Goal: Task Accomplishment & Management: Use online tool/utility

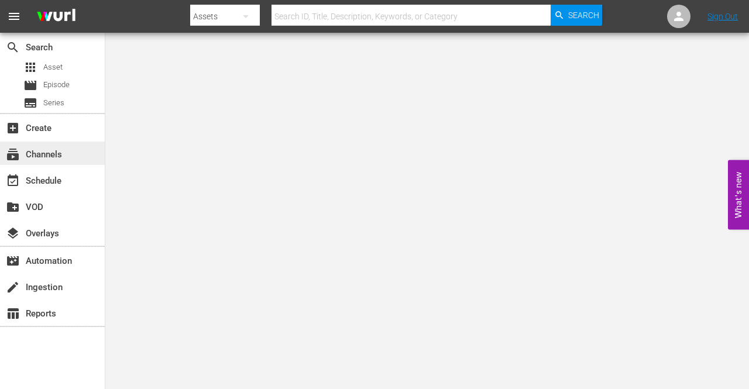
click at [64, 155] on div "subscriptions Channels" at bounding box center [33, 153] width 66 height 11
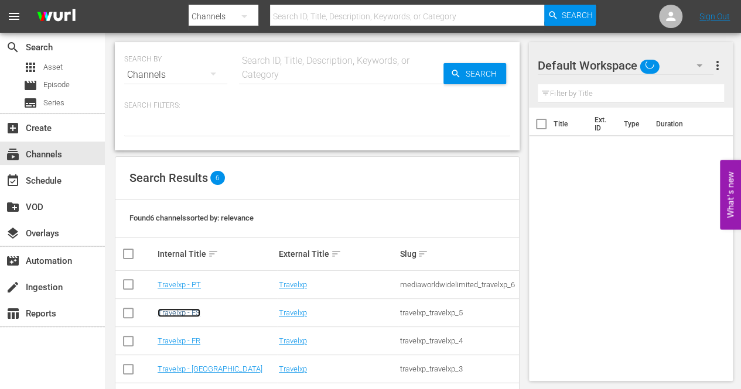
click at [193, 316] on link "Travelxp - ES" at bounding box center [179, 313] width 43 height 9
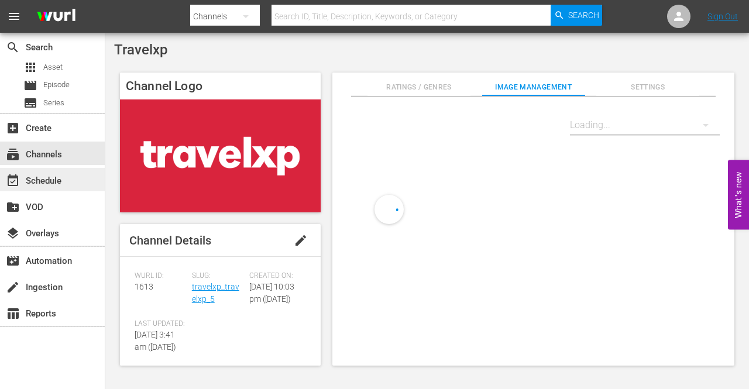
click at [36, 181] on div "event_available Schedule" at bounding box center [33, 179] width 66 height 11
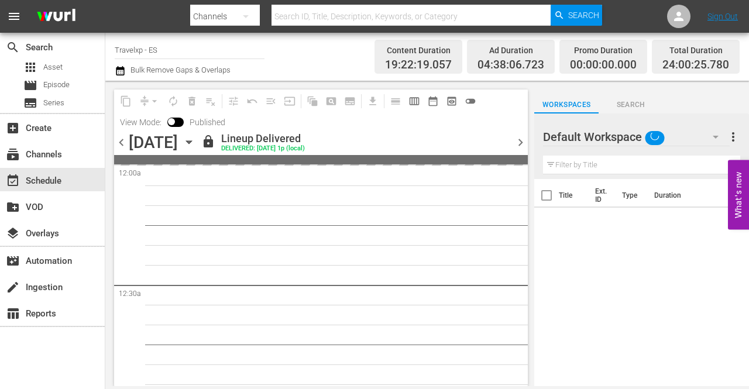
click at [525, 118] on div "content_copy compress arrow_drop_down autorenew_outlined delete_forever_outline…" at bounding box center [321, 111] width 414 height 43
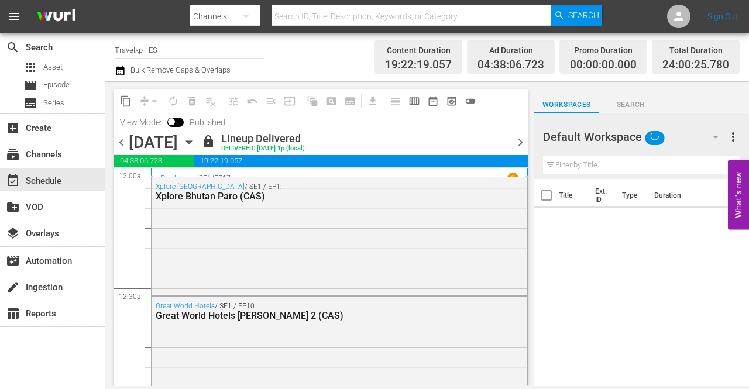
click at [521, 140] on span "chevron_right" at bounding box center [521, 142] width 15 height 15
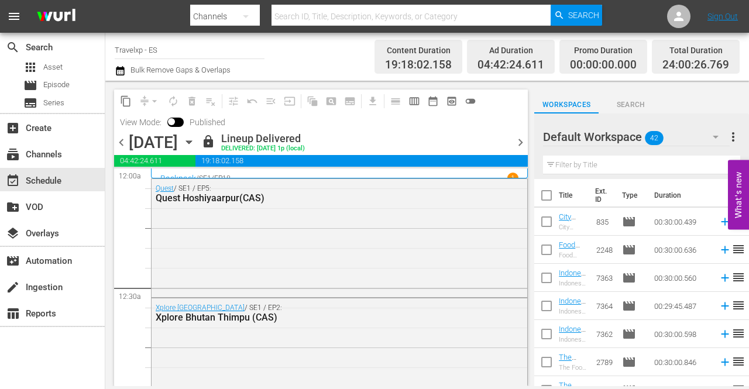
click at [521, 143] on span "chevron_right" at bounding box center [521, 142] width 15 height 15
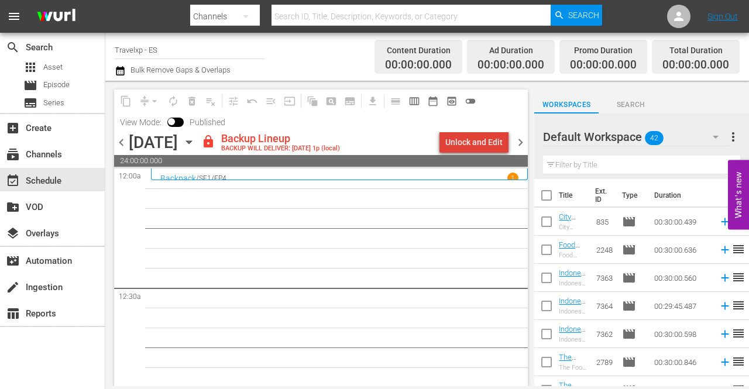
click at [491, 145] on div "Unlock and Edit" at bounding box center [474, 142] width 57 height 21
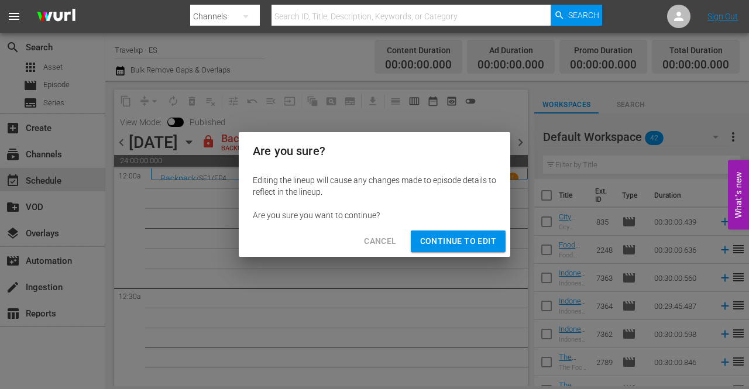
click at [463, 229] on div "Cancel Continue to Edit" at bounding box center [375, 241] width 272 height 31
click at [463, 243] on span "Continue to Edit" at bounding box center [458, 241] width 76 height 15
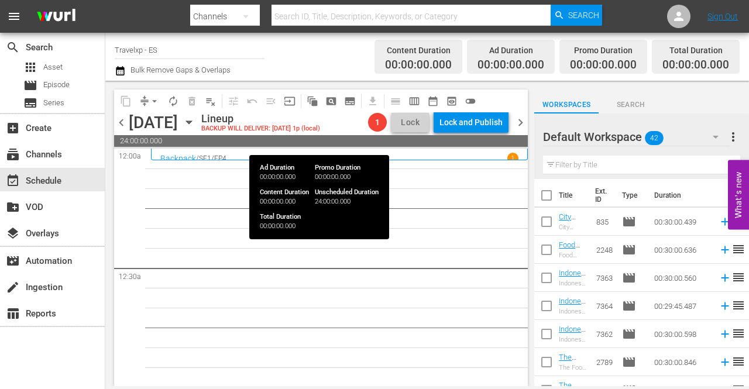
click at [317, 145] on span "24:00:00.000" at bounding box center [321, 141] width 414 height 12
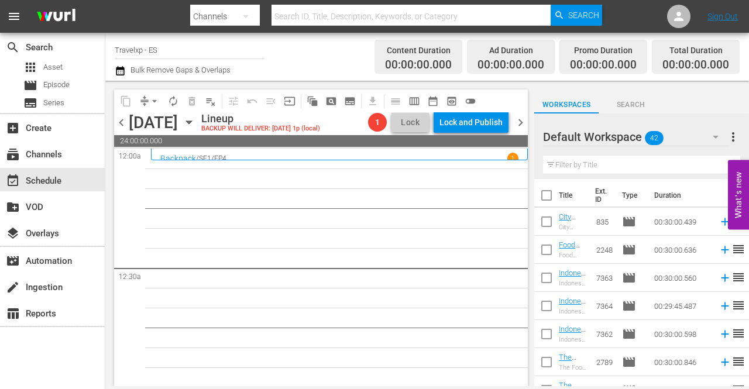
click at [196, 122] on icon "button" at bounding box center [189, 122] width 13 height 13
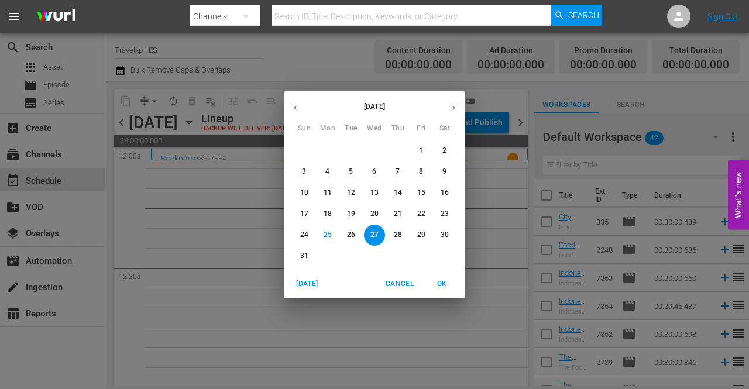
click at [303, 111] on button "button" at bounding box center [295, 108] width 23 height 23
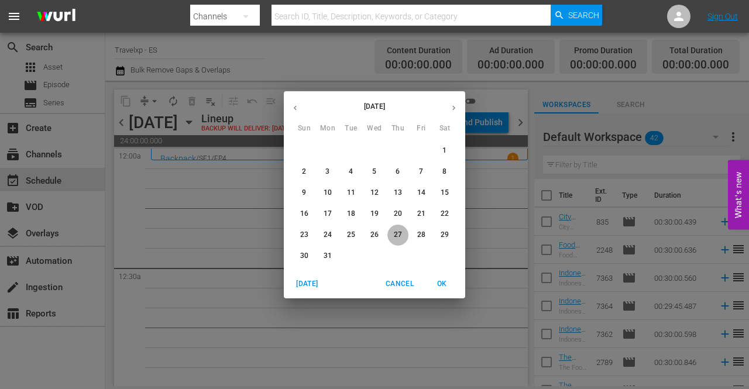
click at [398, 231] on p "27" at bounding box center [398, 235] width 8 height 10
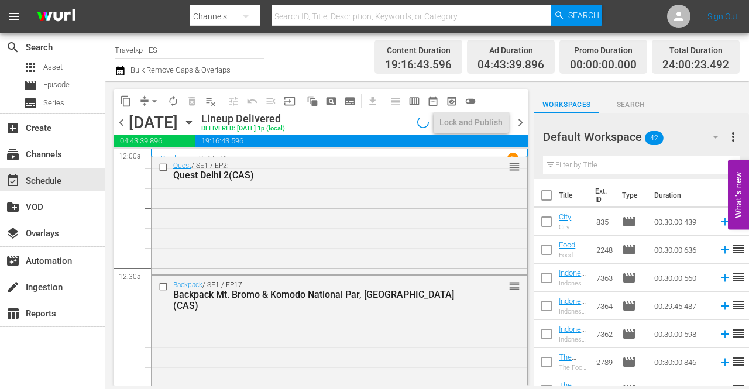
click at [123, 100] on span "content_copy" at bounding box center [126, 101] width 12 height 12
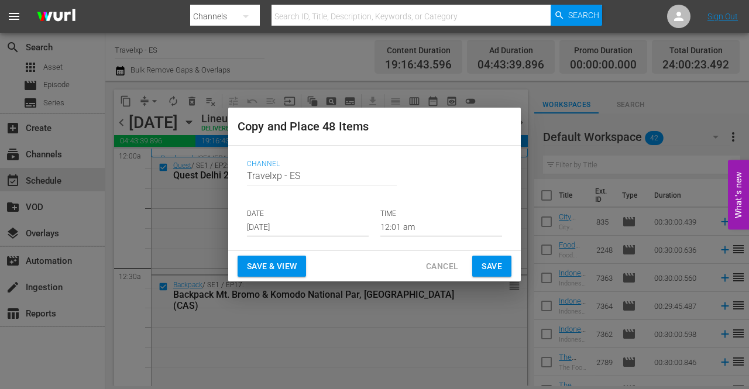
click at [272, 263] on span "Save & View" at bounding box center [272, 266] width 50 height 15
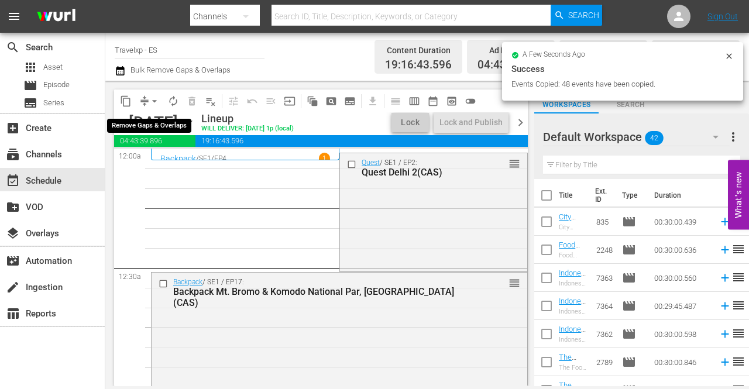
click at [152, 101] on span "arrow_drop_down" at bounding box center [155, 101] width 12 height 12
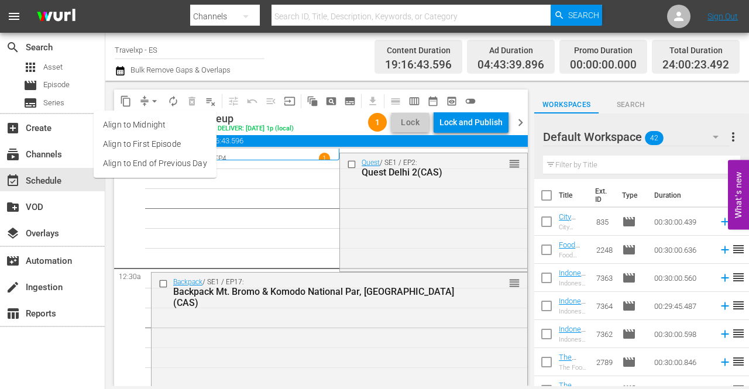
click at [152, 172] on li "Align to End of Previous Day" at bounding box center [155, 163] width 123 height 19
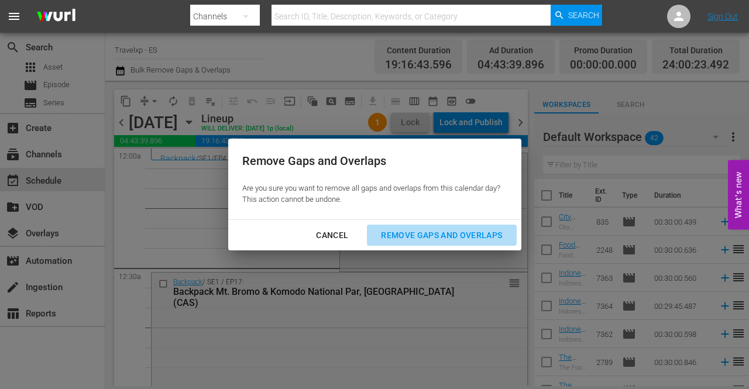
click at [495, 240] on div "Remove Gaps and Overlaps" at bounding box center [442, 235] width 140 height 15
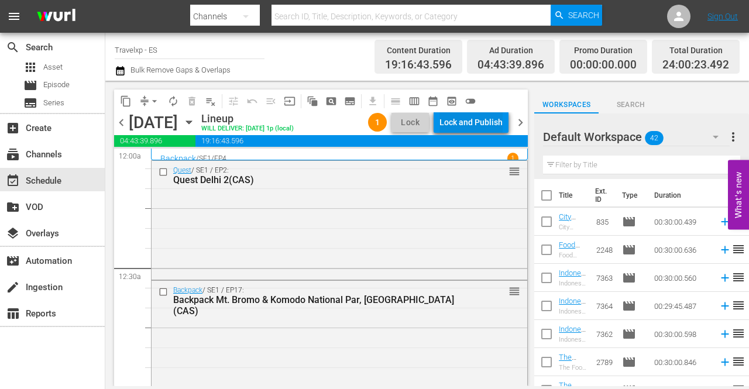
click at [494, 126] on div "Lock and Publish" at bounding box center [471, 122] width 63 height 21
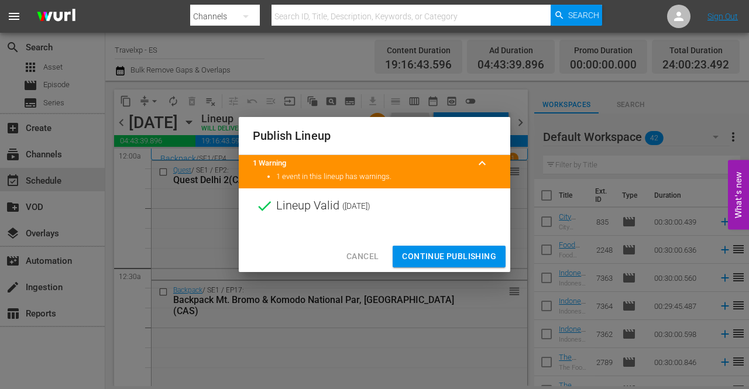
click at [463, 254] on span "Continue Publishing" at bounding box center [449, 256] width 94 height 15
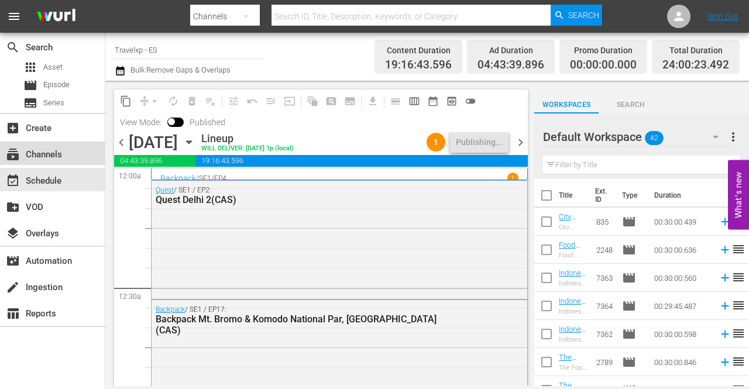
click at [67, 153] on div "subscriptions Channels" at bounding box center [52, 153] width 105 height 23
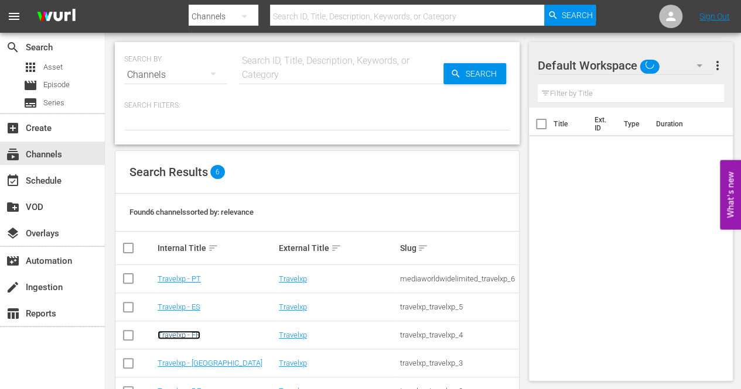
click at [196, 335] on link "Travelxp - FR" at bounding box center [179, 335] width 43 height 9
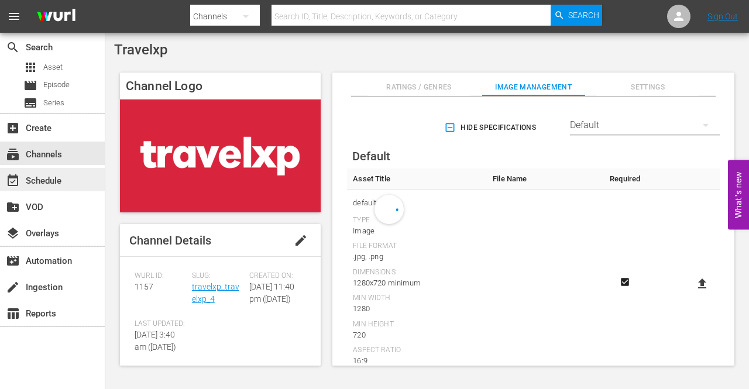
click at [60, 176] on div "event_available Schedule" at bounding box center [33, 179] width 66 height 11
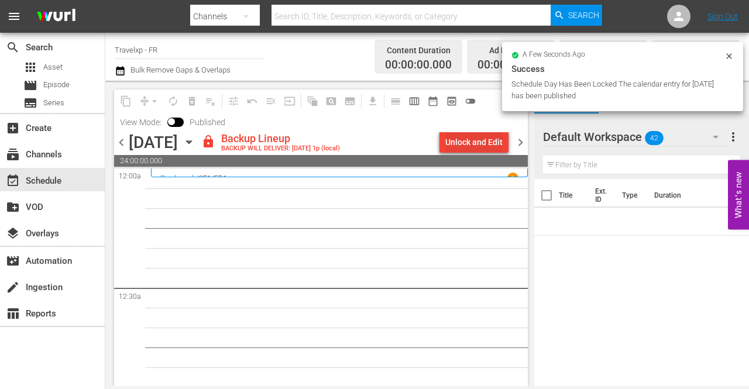
click at [480, 139] on div "Unlock and Edit" at bounding box center [474, 142] width 57 height 21
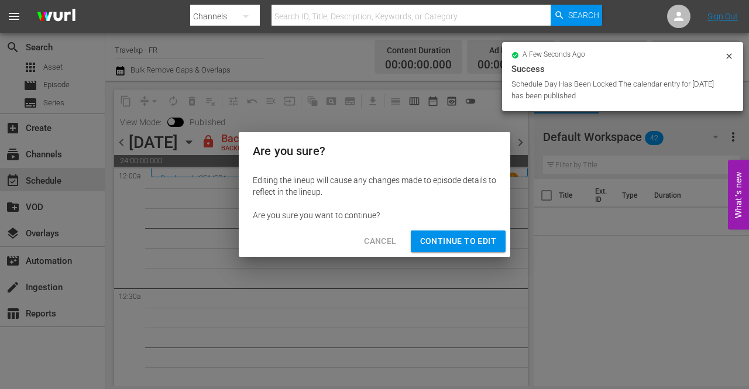
click at [461, 234] on button "Continue to Edit" at bounding box center [458, 242] width 95 height 22
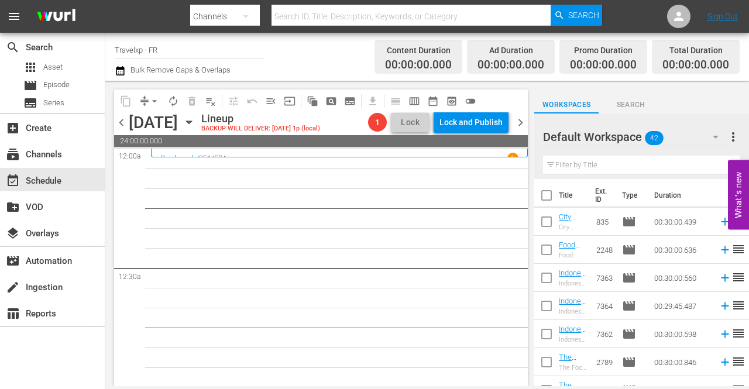
click at [196, 124] on icon "button" at bounding box center [189, 122] width 13 height 13
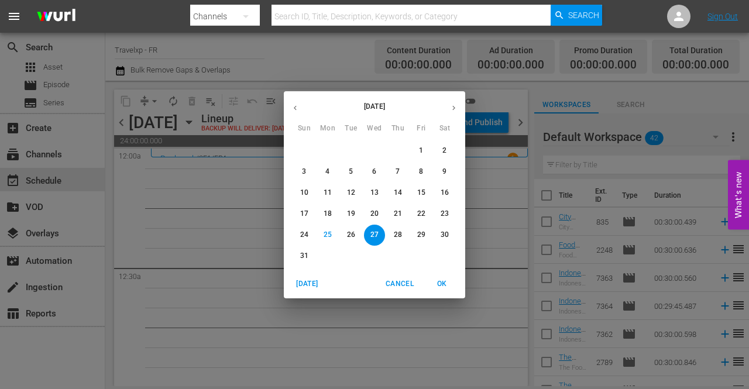
click at [298, 105] on icon "button" at bounding box center [295, 108] width 9 height 9
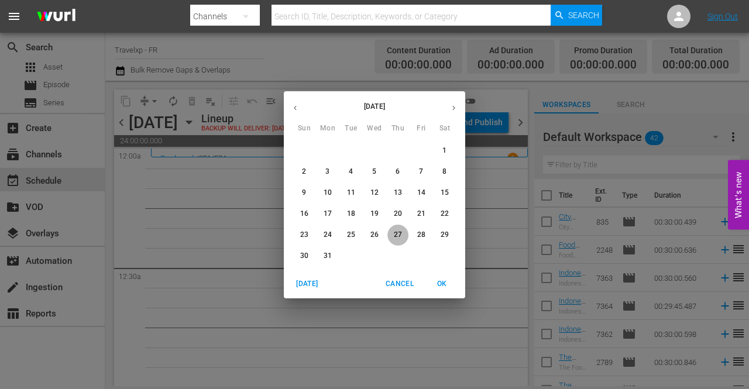
click at [396, 235] on p "27" at bounding box center [398, 235] width 8 height 10
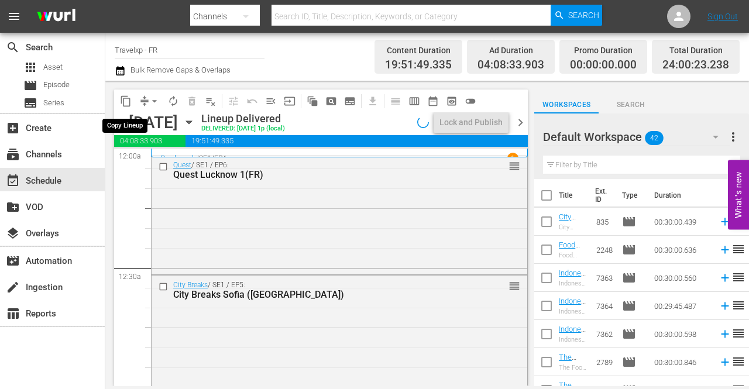
click at [130, 96] on span "content_copy" at bounding box center [126, 101] width 12 height 12
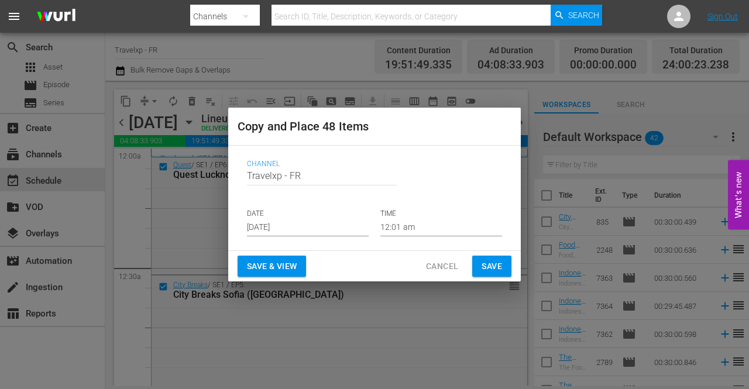
click at [293, 230] on input "[DATE]" at bounding box center [308, 228] width 122 height 18
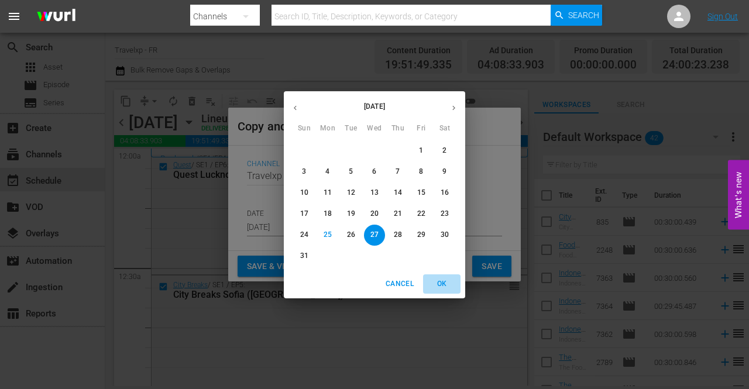
click at [444, 280] on span "OK" at bounding box center [442, 284] width 28 height 12
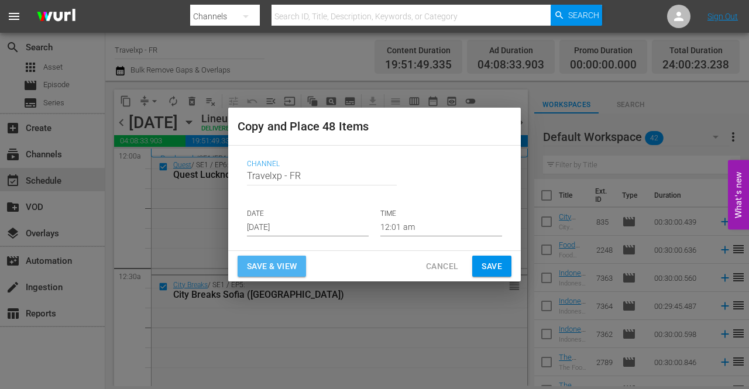
click at [292, 262] on span "Save & View" at bounding box center [272, 266] width 50 height 15
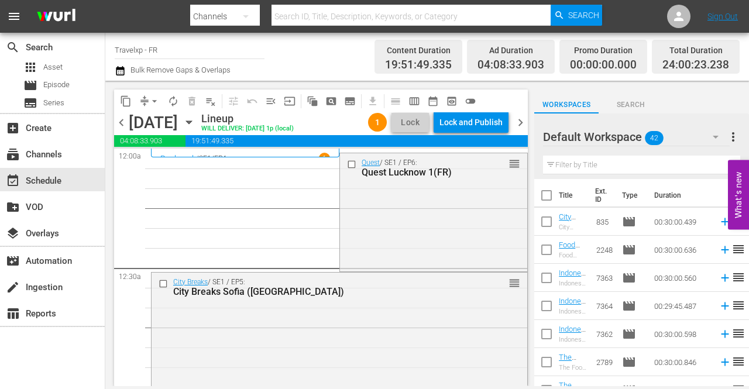
click at [149, 102] on span "arrow_drop_down" at bounding box center [155, 101] width 12 height 12
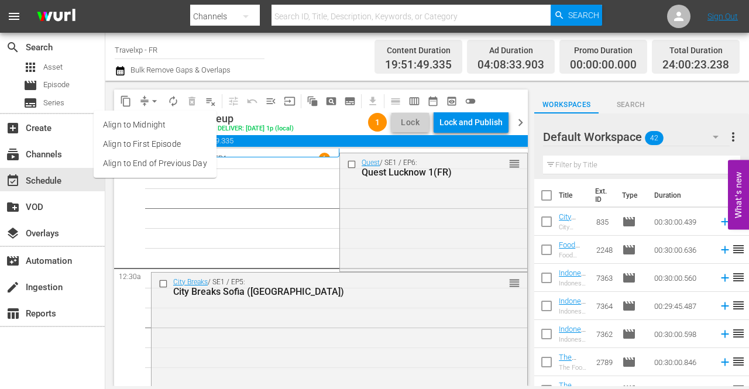
click at [143, 171] on li "Align to End of Previous Day" at bounding box center [155, 163] width 123 height 19
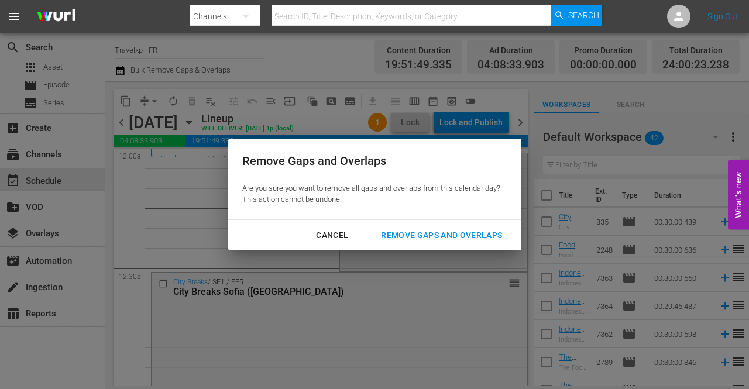
click at [460, 237] on div "Remove Gaps and Overlaps" at bounding box center [442, 235] width 140 height 15
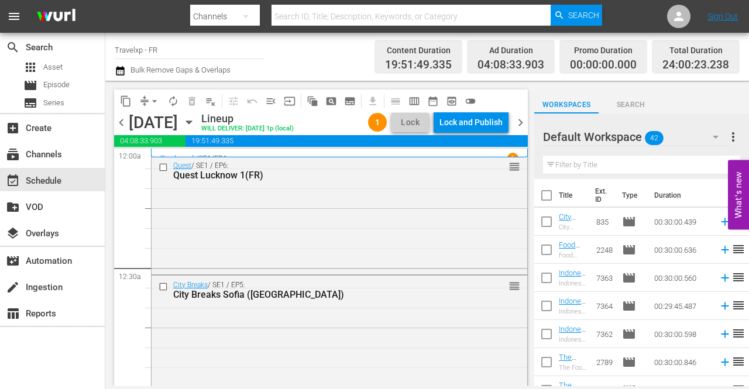
click at [481, 116] on div "Lock and Publish" at bounding box center [471, 122] width 63 height 21
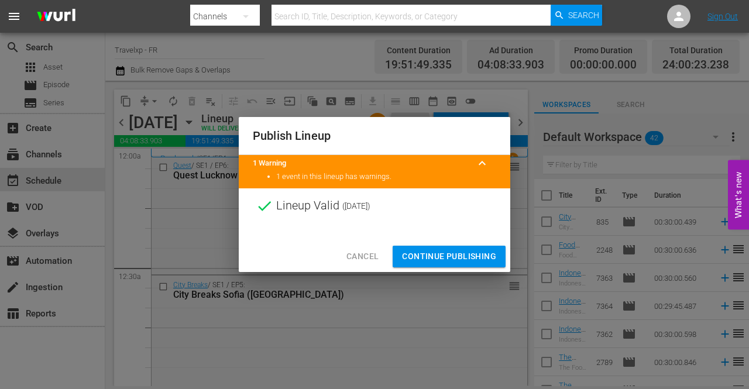
click at [470, 254] on span "Continue Publishing" at bounding box center [449, 256] width 94 height 15
